Goal: Task Accomplishment & Management: Use online tool/utility

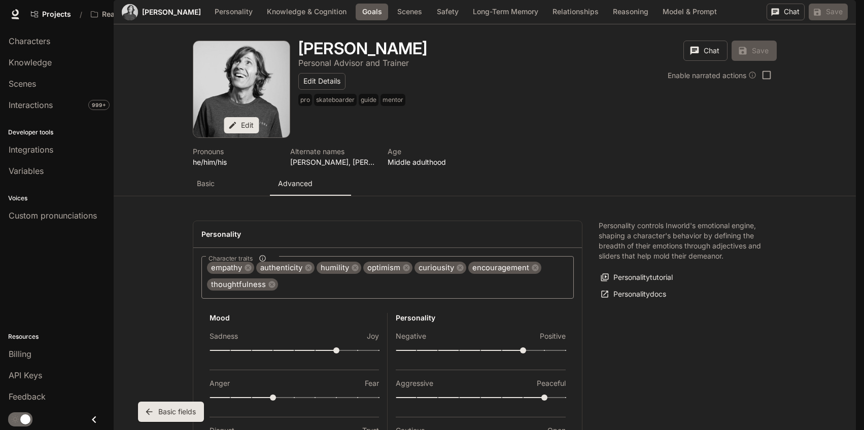
scroll to position [1170, 0]
click at [27, 82] on span "Scenes" at bounding box center [22, 84] width 27 height 12
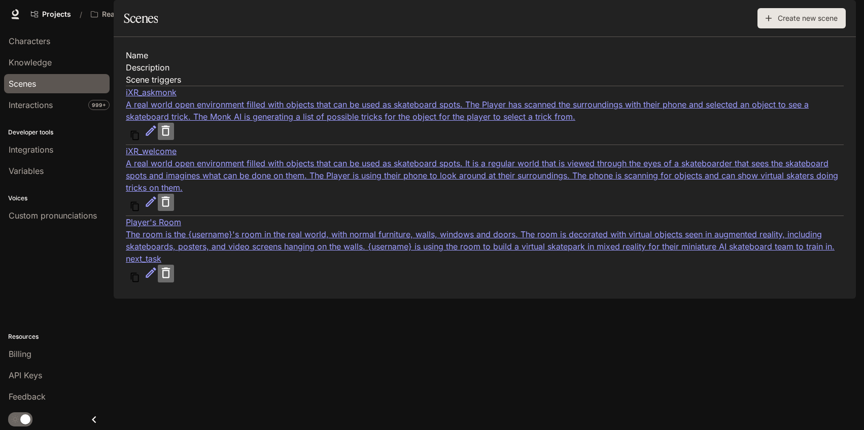
click at [439, 241] on div "The room is the {username}'s room in the real world, with normal furniture, wal…" at bounding box center [485, 240] width 718 height 24
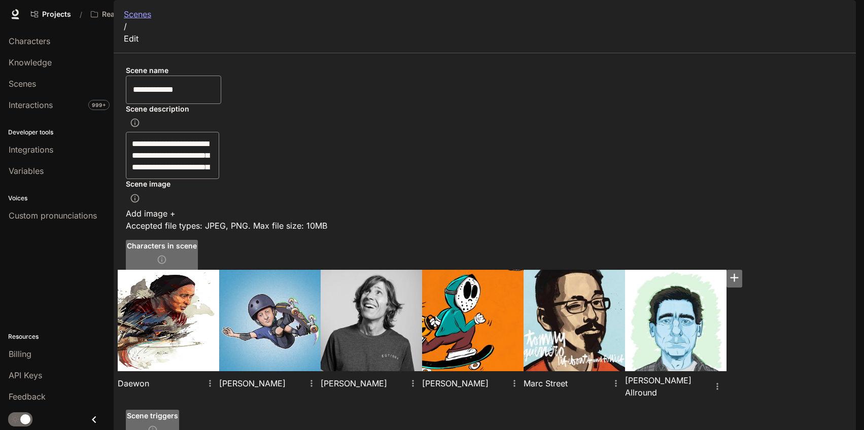
scroll to position [242, 0]
click at [634, 371] on div "[PERSON_NAME] [PERSON_NAME] [PERSON_NAME] [PERSON_NAME] [PERSON_NAME] Allround" at bounding box center [481, 336] width 726 height 132
click at [616, 380] on icon "settings" at bounding box center [616, 383] width 2 height 7
click at [629, 430] on div at bounding box center [432, 430] width 864 height 0
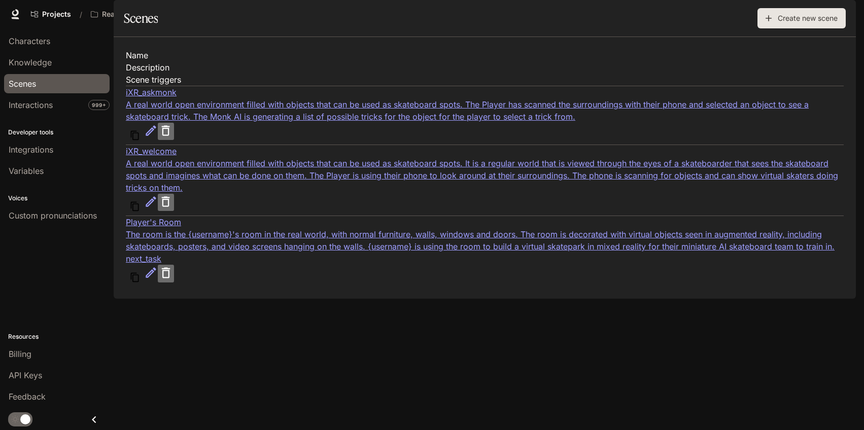
click at [251, 179] on link "iXR_welcome A real world open environment filled with objects that can be used …" at bounding box center [485, 169] width 718 height 49
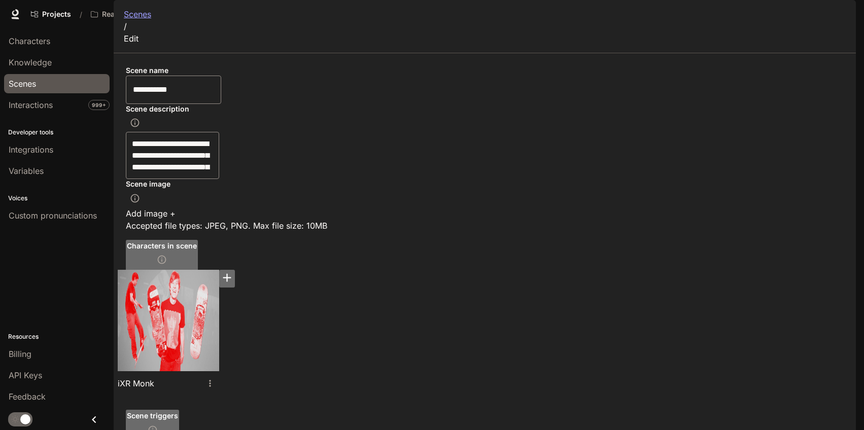
click at [48, 87] on div "Scenes" at bounding box center [57, 84] width 96 height 12
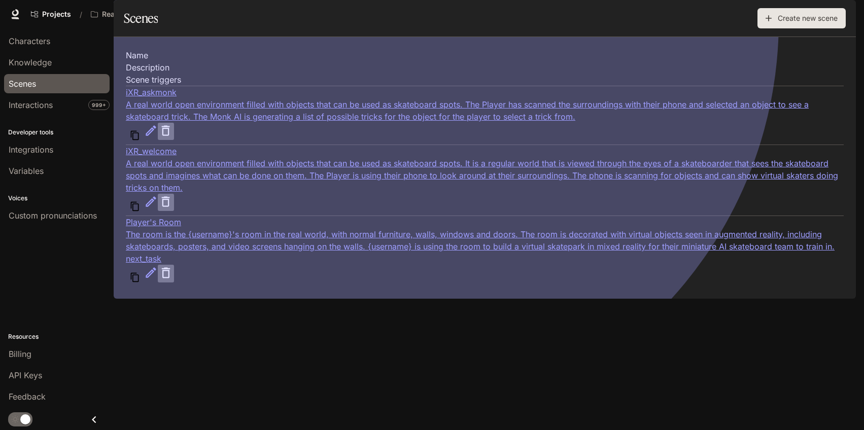
click at [377, 113] on div "A real world open environment filled with objects that can be used as skateboar…" at bounding box center [485, 110] width 718 height 24
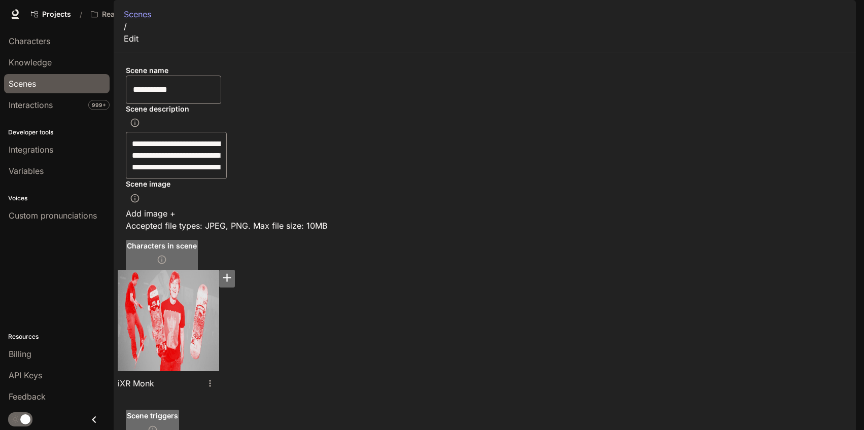
click at [33, 88] on span "Scenes" at bounding box center [22, 84] width 27 height 12
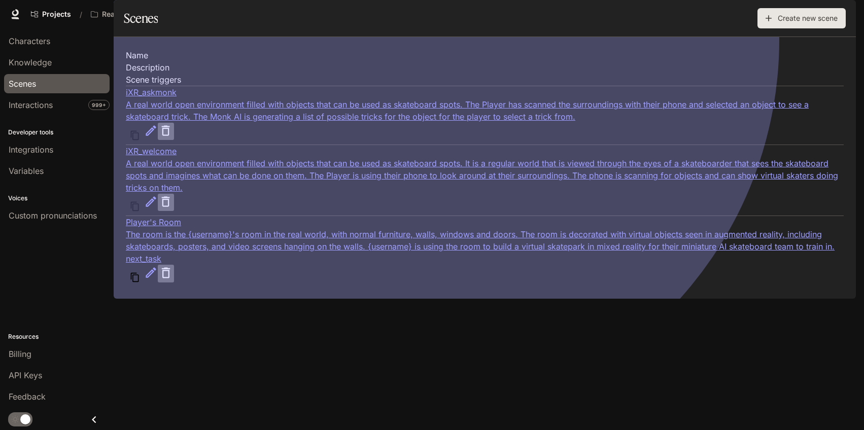
click at [403, 249] on div "The room is the {username}'s room in the real world, with normal furniture, wal…" at bounding box center [485, 240] width 718 height 24
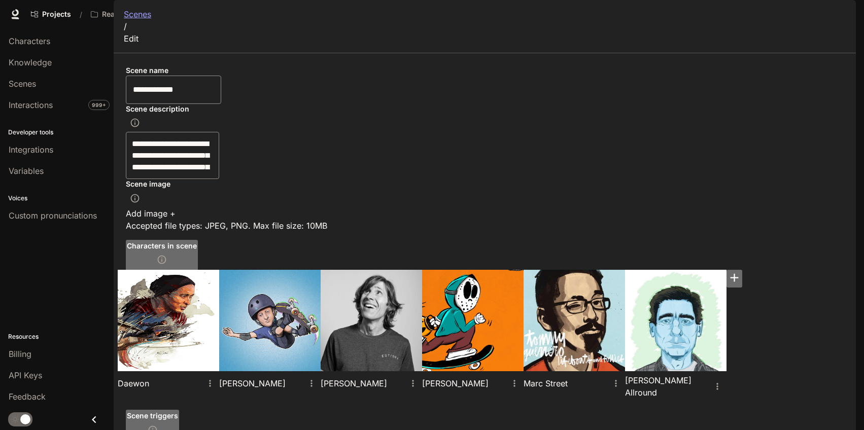
scroll to position [250, 0]
click at [46, 43] on span "Characters" at bounding box center [30, 41] width 42 height 12
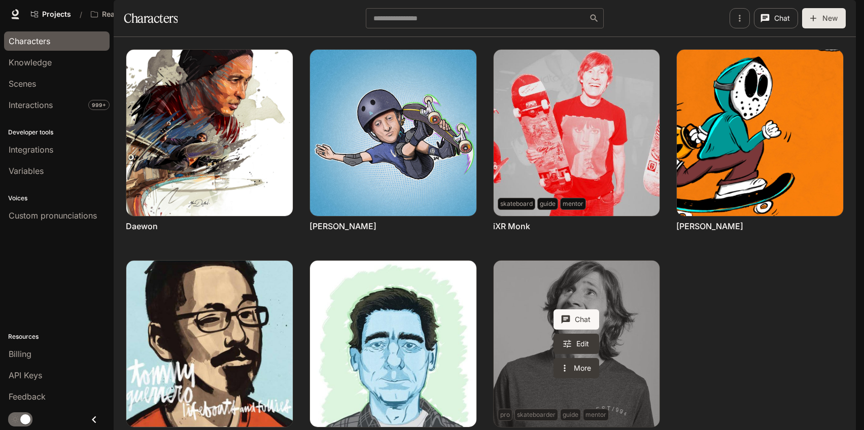
scroll to position [89, 0]
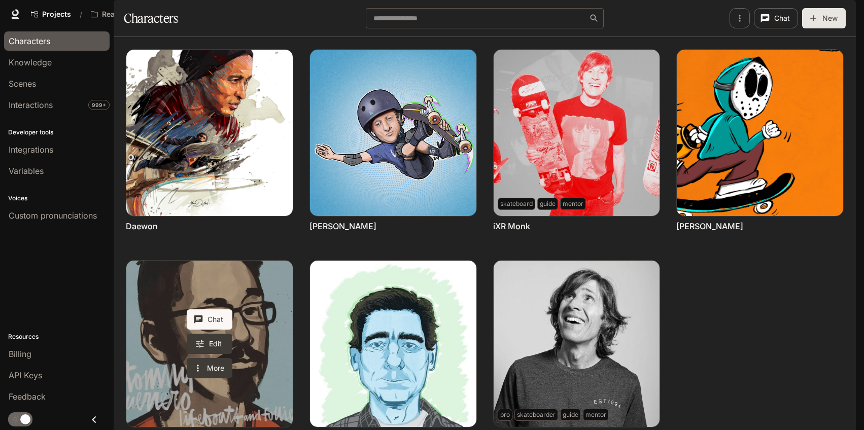
click at [255, 261] on link "Marc Street" at bounding box center [209, 344] width 166 height 166
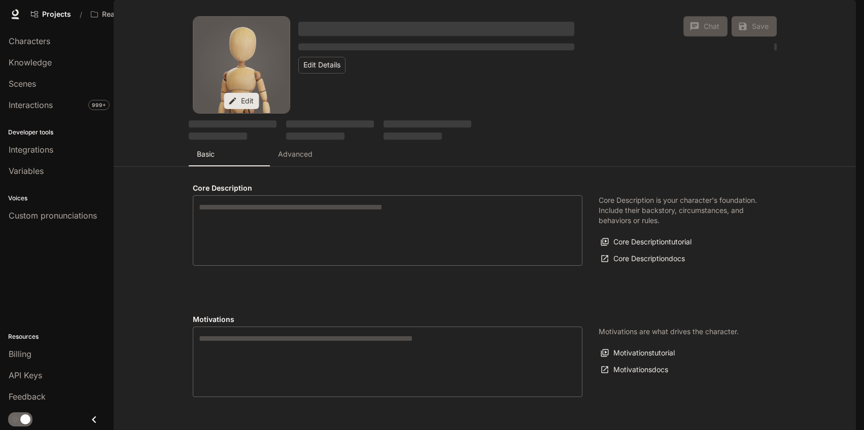
type textarea "**********"
type input "***"
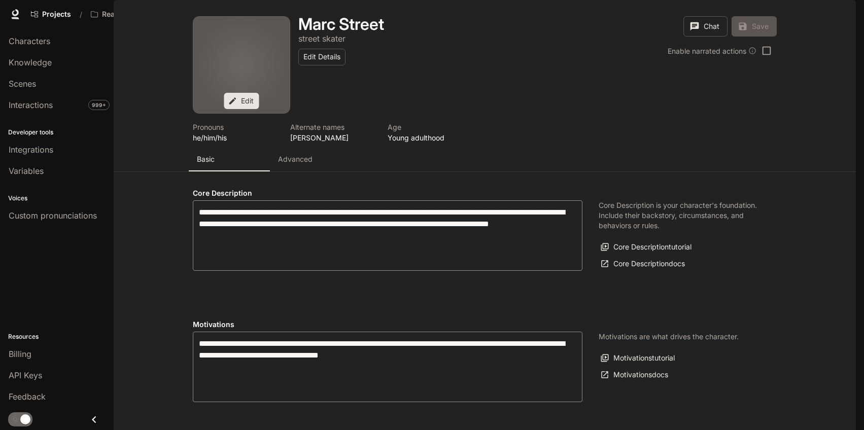
type input "**********"
click at [303, 164] on p "Advanced" at bounding box center [295, 159] width 34 height 10
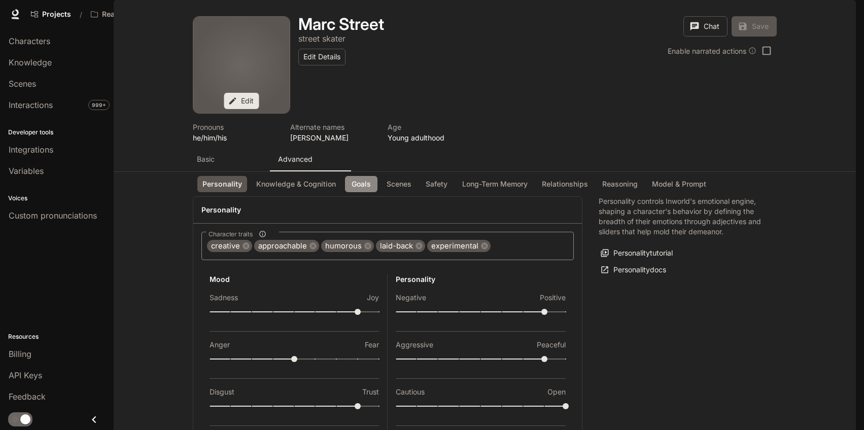
click at [366, 193] on button "Goals" at bounding box center [361, 184] width 32 height 17
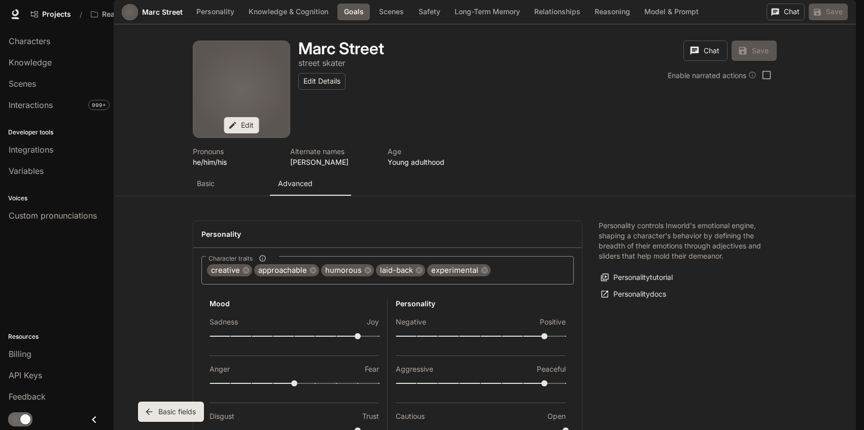
scroll to position [981, 0]
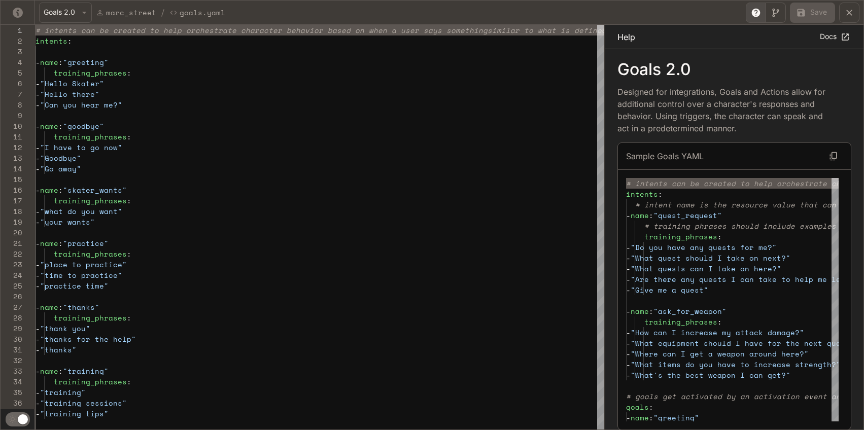
click at [846, 13] on icon "yaml-editor" at bounding box center [849, 13] width 10 height 10
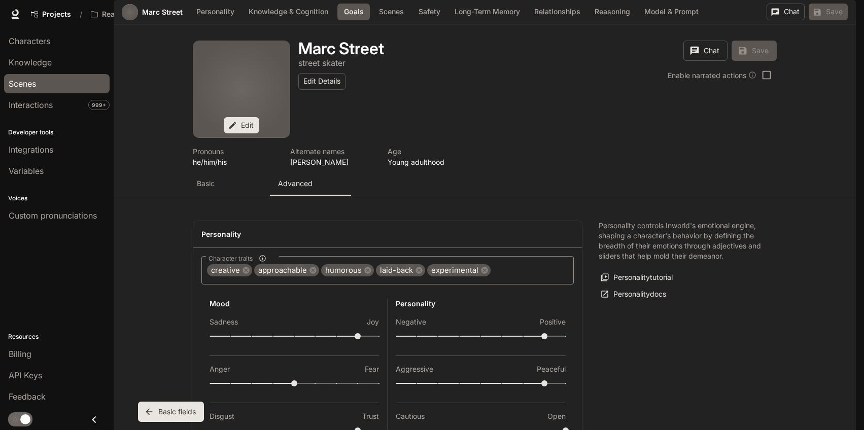
click at [43, 82] on div "Scenes" at bounding box center [57, 84] width 96 height 12
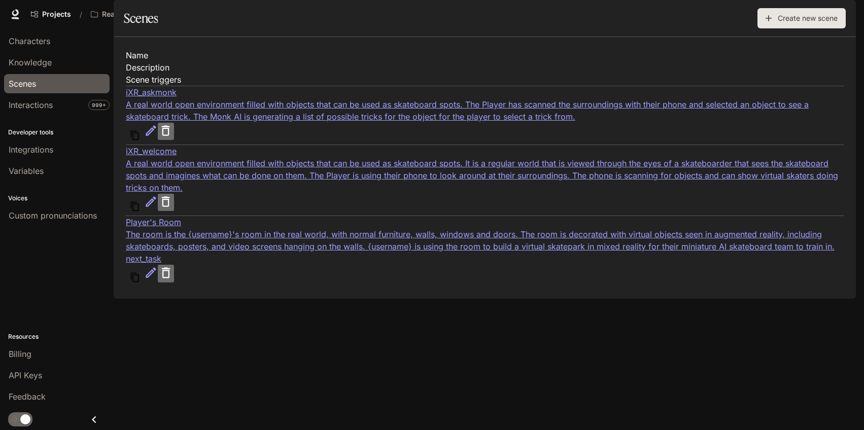
click at [202, 241] on link "Player's Room The room is the {username}'s room in the real world, with normal …" at bounding box center [485, 240] width 718 height 49
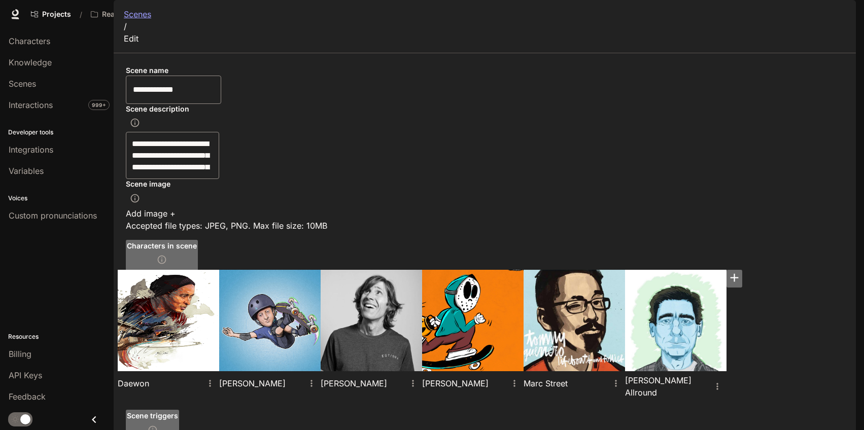
scroll to position [292, 0]
click at [215, 378] on icon "settings" at bounding box center [210, 383] width 10 height 10
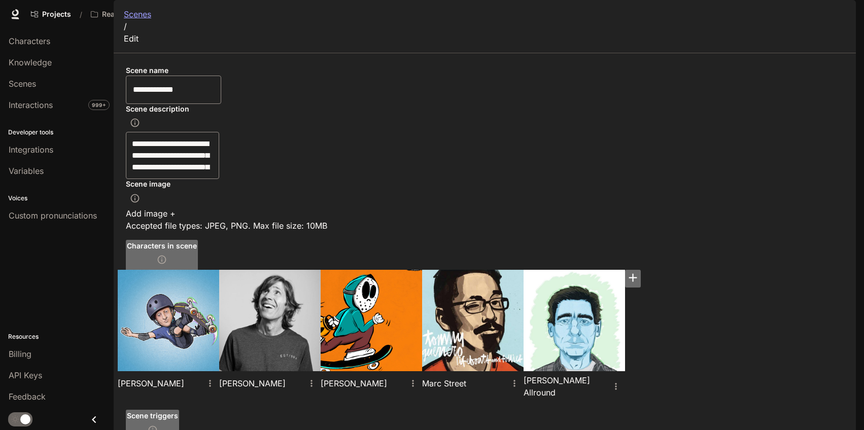
click at [167, 255] on icon "button" at bounding box center [162, 260] width 10 height 10
